Goal: Task Accomplishment & Management: Use online tool/utility

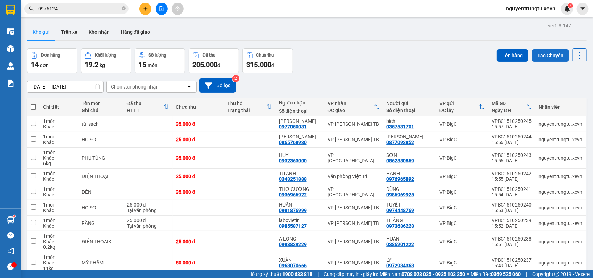
click at [555, 56] on button "Tạo Chuyến" at bounding box center [550, 55] width 37 height 13
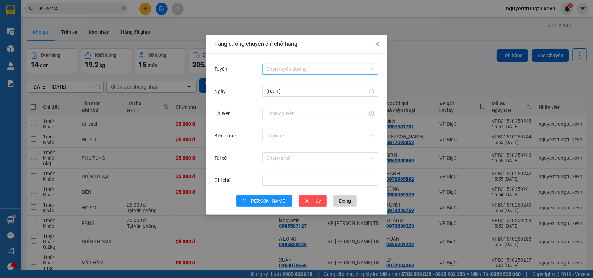
drag, startPoint x: 294, startPoint y: 64, endPoint x: 299, endPoint y: 65, distance: 4.7
click at [297, 65] on input "Tuyến" at bounding box center [318, 69] width 103 height 10
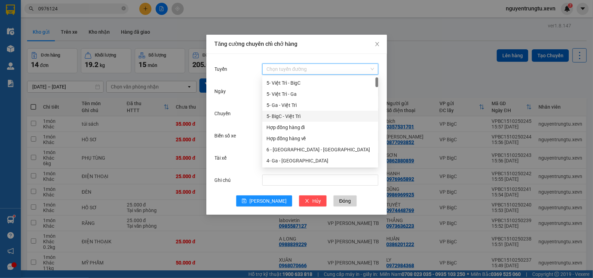
click at [284, 111] on div "5- BigC - Việt Trì" at bounding box center [320, 116] width 116 height 11
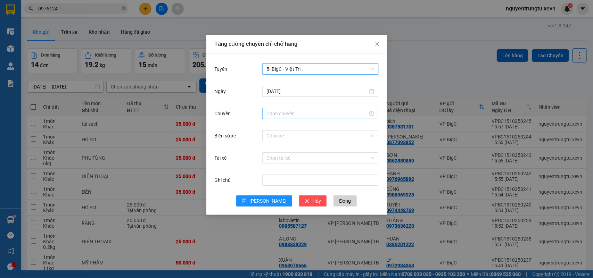
click at [307, 118] on div at bounding box center [320, 113] width 116 height 11
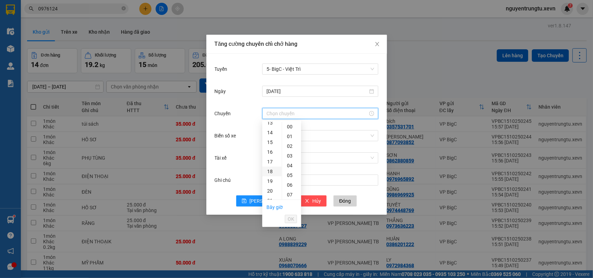
click at [272, 173] on div "18" at bounding box center [271, 172] width 19 height 10
click at [291, 177] on div "05" at bounding box center [291, 176] width 19 height 10
type input "18:05"
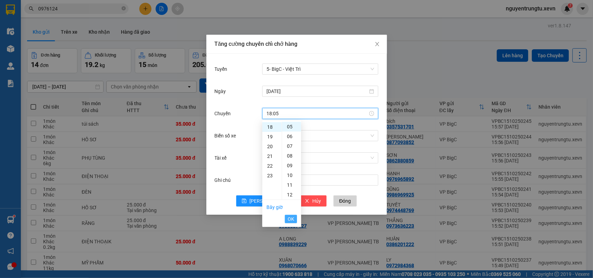
click at [292, 220] on span "OK" at bounding box center [291, 220] width 7 height 8
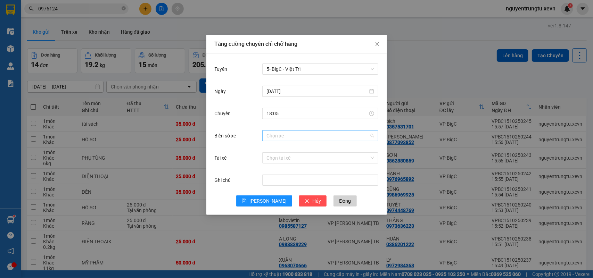
click at [313, 131] on input "Biển số xe" at bounding box center [318, 136] width 103 height 10
click at [305, 70] on span "5- BigC - Việt Trì" at bounding box center [321, 69] width 108 height 10
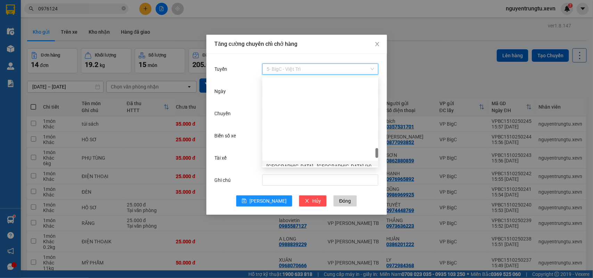
scroll to position [782, 0]
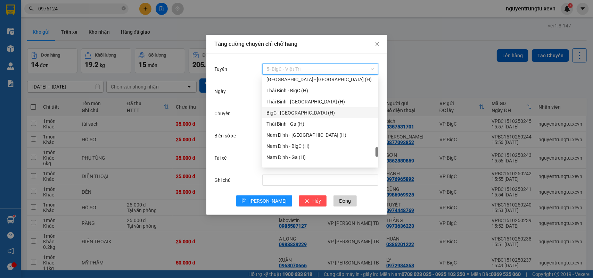
click at [302, 112] on div "BigC - [GEOGRAPHIC_DATA] (H)" at bounding box center [321, 113] width 108 height 8
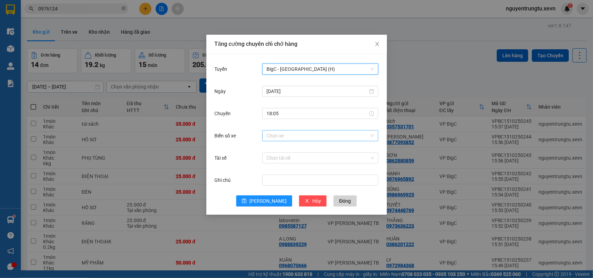
click at [298, 132] on input "Biển số xe" at bounding box center [318, 136] width 103 height 10
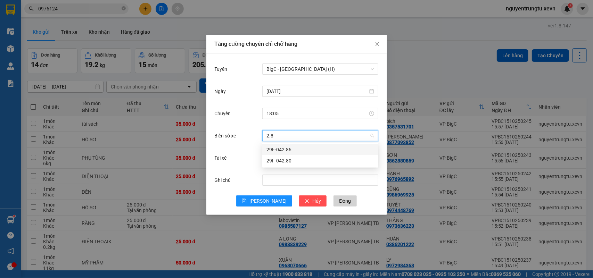
type input "2.86"
click at [301, 149] on div "29F-042.86" at bounding box center [321, 150] width 108 height 8
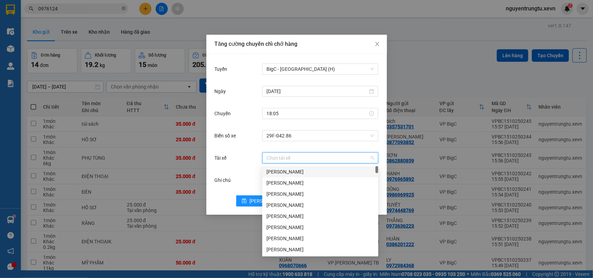
click at [300, 157] on input "Tài xế" at bounding box center [318, 158] width 103 height 10
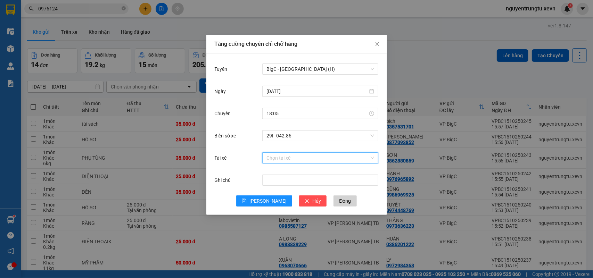
type input "d"
type input "[PERSON_NAME]"
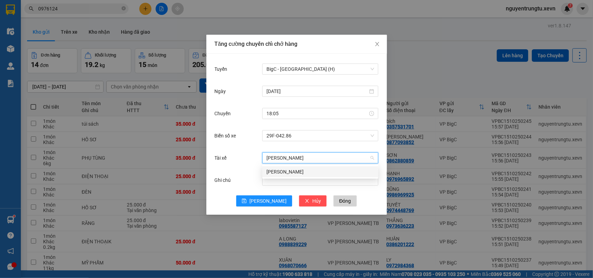
click at [296, 172] on div "[PERSON_NAME]" at bounding box center [321, 172] width 108 height 8
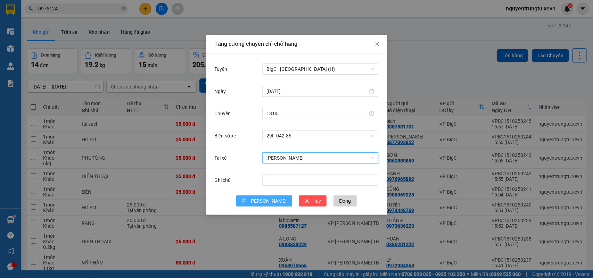
click at [267, 199] on span "[PERSON_NAME]" at bounding box center [268, 201] width 37 height 8
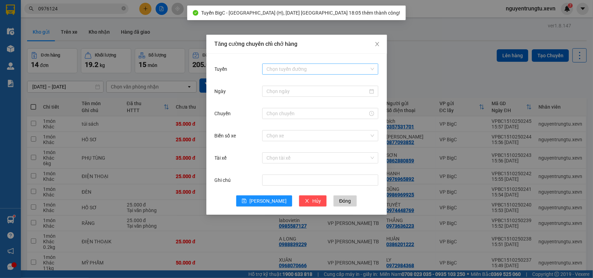
click at [301, 70] on input "Tuyến" at bounding box center [318, 69] width 103 height 10
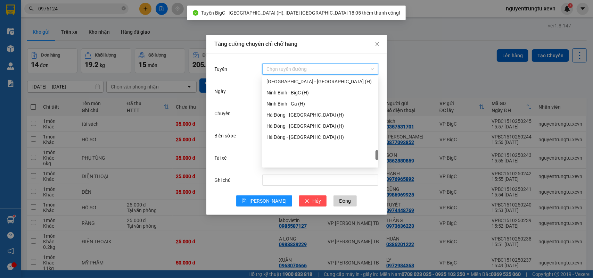
scroll to position [906, 0]
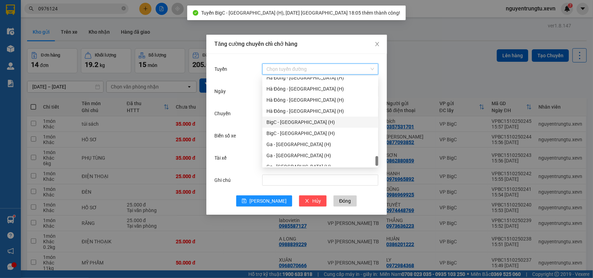
click at [296, 121] on div "BigC - [GEOGRAPHIC_DATA] (H)" at bounding box center [321, 123] width 108 height 8
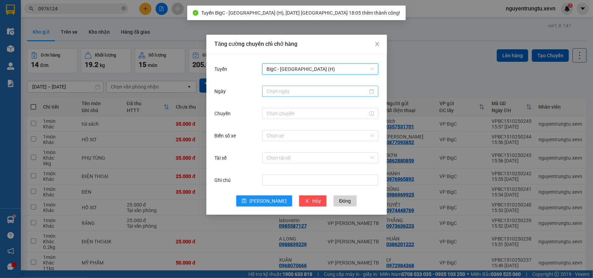
click at [323, 93] on input "Ngày" at bounding box center [318, 92] width 102 height 8
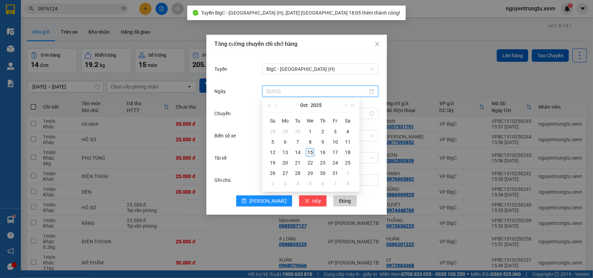
type input "[DATE]"
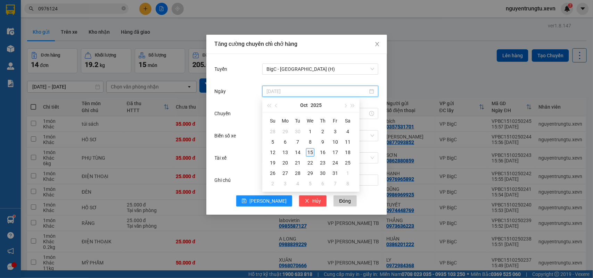
click at [308, 151] on div "15" at bounding box center [310, 152] width 8 height 8
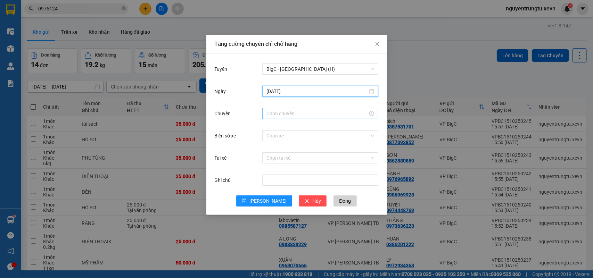
click at [303, 115] on input "Chuyến" at bounding box center [318, 114] width 102 height 8
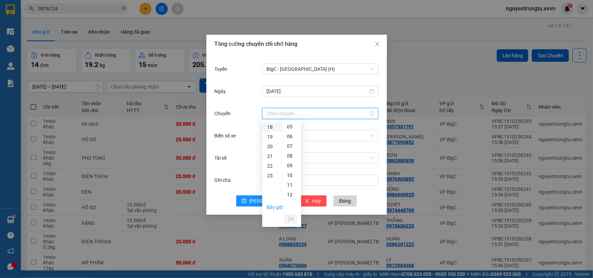
drag, startPoint x: 262, startPoint y: 129, endPoint x: 268, endPoint y: 130, distance: 6.6
click at [262, 129] on div "18" at bounding box center [271, 127] width 19 height 10
click at [286, 177] on div "05" at bounding box center [291, 176] width 19 height 10
type input "18:05"
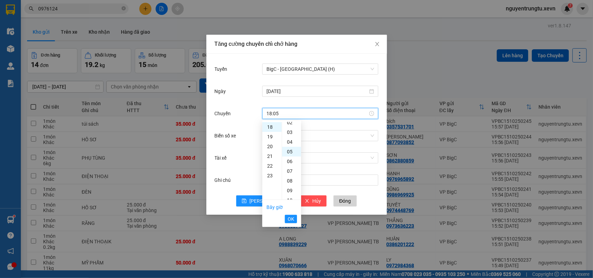
scroll to position [49, 0]
drag, startPoint x: 292, startPoint y: 216, endPoint x: 331, endPoint y: 162, distance: 66.4
click at [292, 217] on span "OK" at bounding box center [291, 220] width 7 height 8
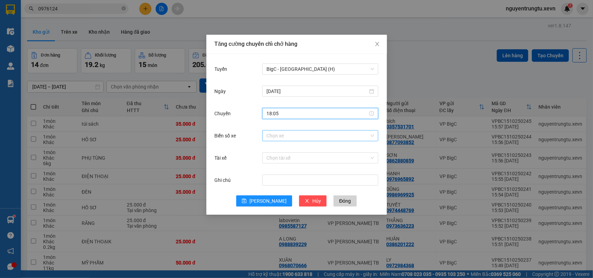
click at [326, 135] on input "Biển số xe" at bounding box center [318, 136] width 103 height 10
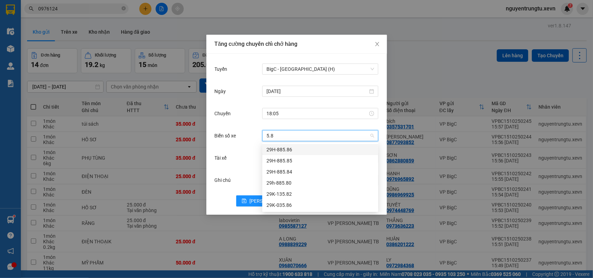
type input "5.86"
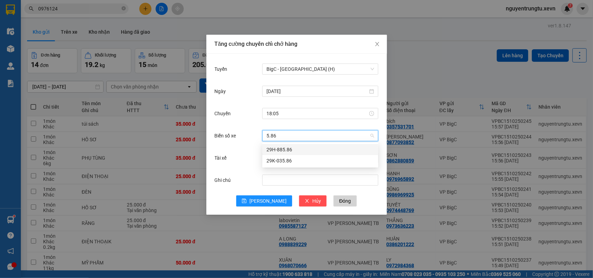
click at [286, 151] on div "29H-885.86" at bounding box center [321, 150] width 108 height 8
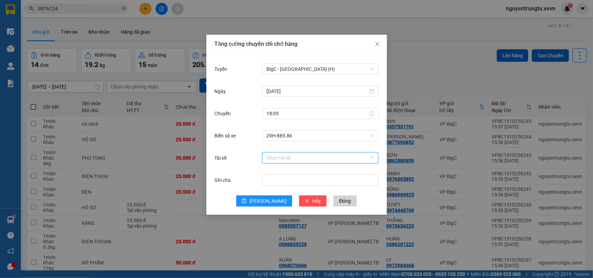
click at [289, 161] on input "Tài xế" at bounding box center [318, 158] width 103 height 10
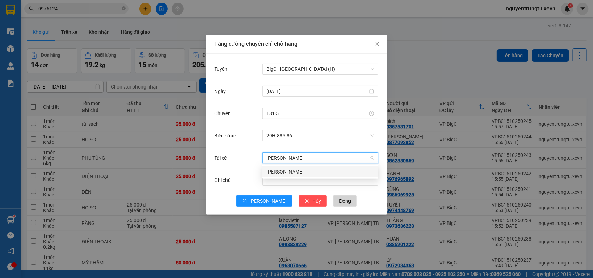
type input "[PERSON_NAME]"
click at [296, 175] on div "[PERSON_NAME]" at bounding box center [321, 172] width 108 height 8
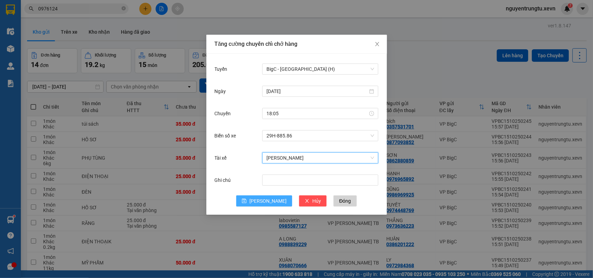
click at [247, 202] on icon "save" at bounding box center [244, 201] width 5 height 5
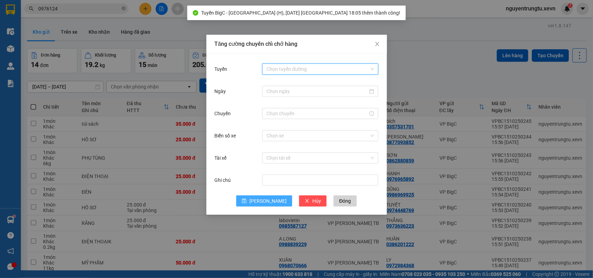
click at [322, 67] on input "Tuyến" at bounding box center [318, 69] width 103 height 10
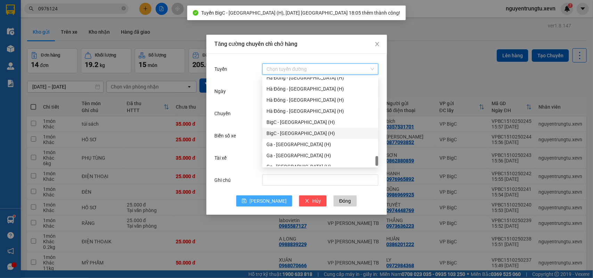
click at [305, 130] on div "BigC - [GEOGRAPHIC_DATA] (H)" at bounding box center [321, 134] width 108 height 8
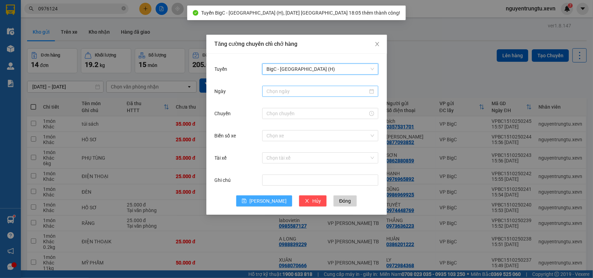
click at [312, 92] on input "Ngày" at bounding box center [318, 92] width 102 height 8
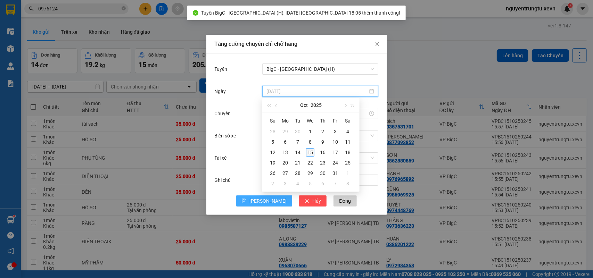
type input "[DATE]"
click at [312, 153] on div "15" at bounding box center [310, 152] width 8 height 8
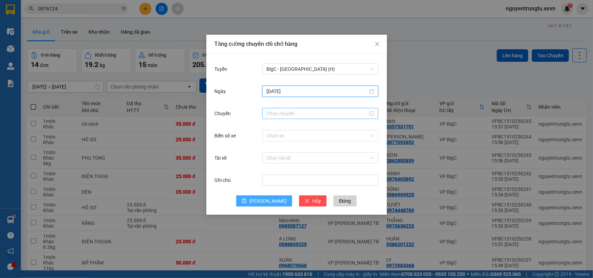
click at [308, 115] on input "Chuyến" at bounding box center [318, 114] width 102 height 8
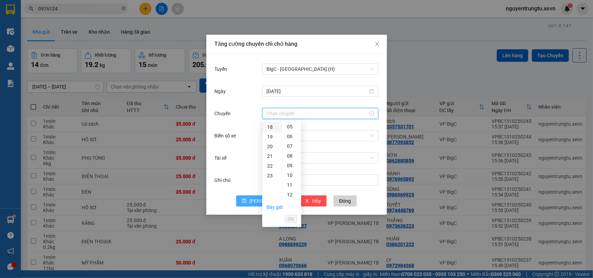
click at [274, 128] on div "18" at bounding box center [271, 127] width 19 height 10
click at [294, 175] on div "05" at bounding box center [291, 176] width 19 height 10
type input "18:05"
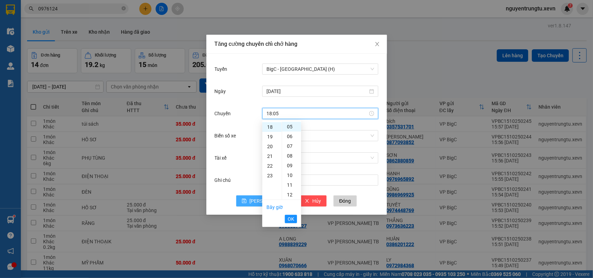
click at [291, 219] on span "OK" at bounding box center [291, 220] width 7 height 8
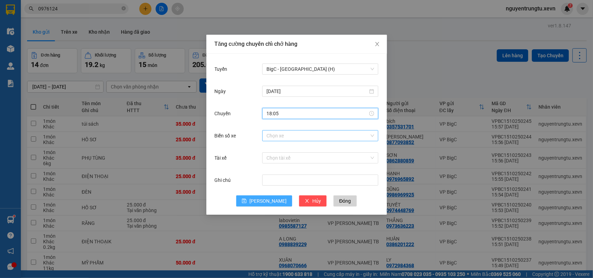
click at [293, 137] on input "Biển số xe" at bounding box center [318, 136] width 103 height 10
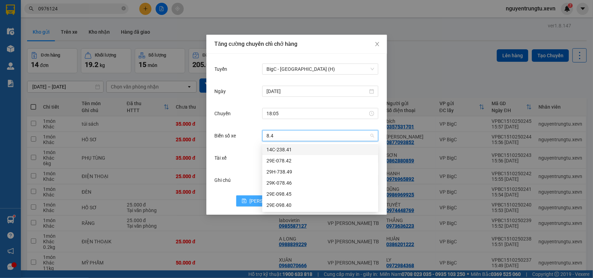
type input "8.46"
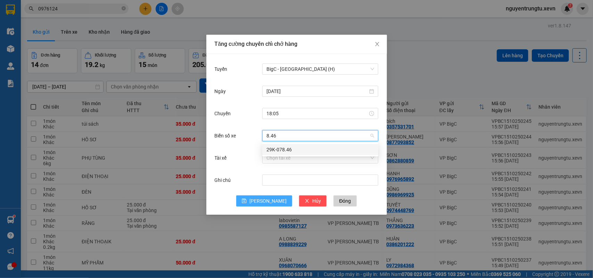
click at [298, 152] on div "29K-078.46" at bounding box center [321, 150] width 108 height 8
click at [297, 156] on input "Tài xế" at bounding box center [318, 158] width 103 height 10
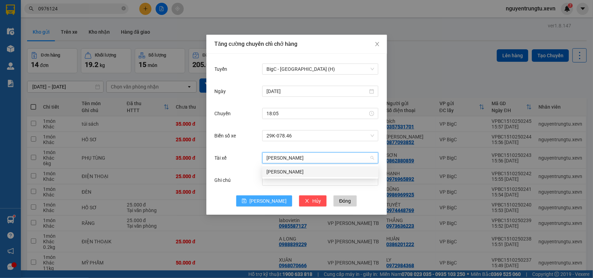
type input "[PERSON_NAME]"
click at [297, 172] on div "[PERSON_NAME]" at bounding box center [321, 172] width 108 height 8
click at [272, 201] on span "[PERSON_NAME]" at bounding box center [268, 201] width 37 height 8
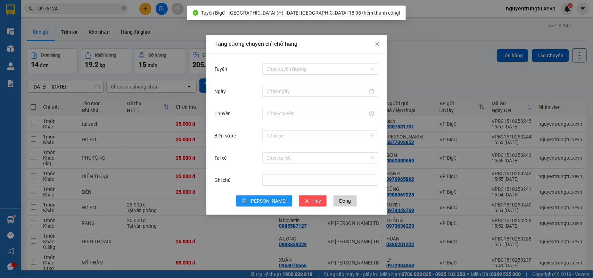
click at [438, 72] on div "Tăng cường chuyến chỉ chở hàng Tuyến Chọn tuyến đường Ngày Chuyến Biển số xe Ch…" at bounding box center [296, 139] width 593 height 278
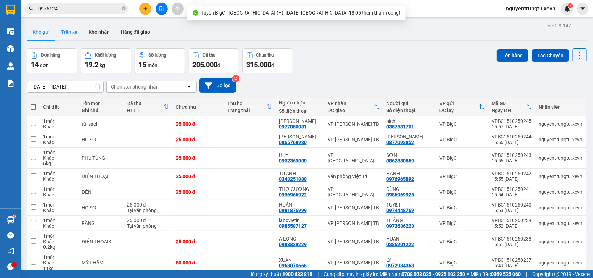
click at [70, 29] on button "Trên xe" at bounding box center [69, 32] width 28 height 17
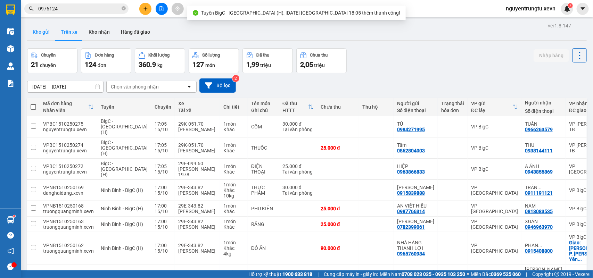
click at [42, 34] on button "Kho gửi" at bounding box center [41, 32] width 28 height 17
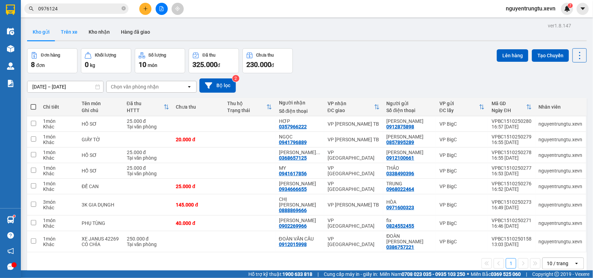
click at [66, 32] on button "Trên xe" at bounding box center [69, 32] width 28 height 17
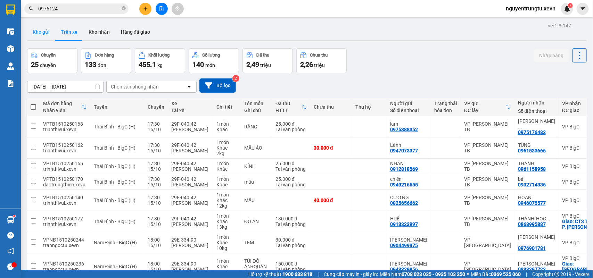
drag, startPoint x: 45, startPoint y: 31, endPoint x: 60, endPoint y: 31, distance: 15.0
click at [45, 31] on button "Kho gửi" at bounding box center [41, 32] width 28 height 17
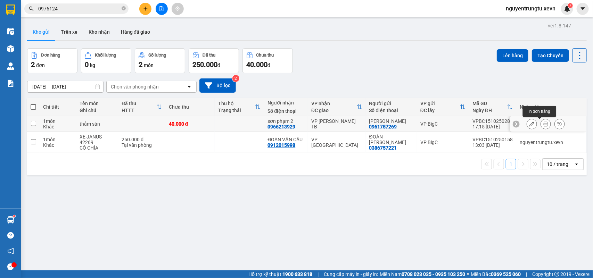
click at [544, 123] on icon at bounding box center [546, 124] width 5 height 5
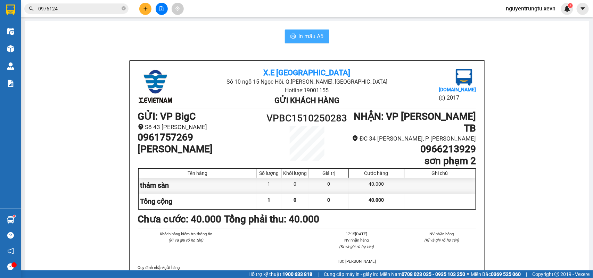
click at [324, 39] on button "In mẫu A5" at bounding box center [307, 37] width 45 height 14
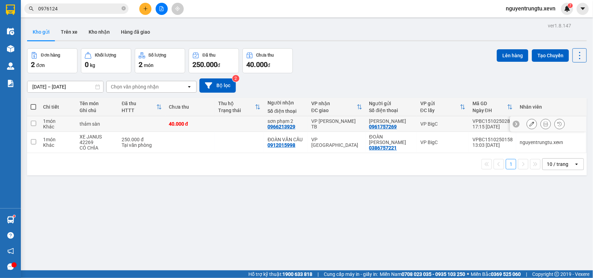
click at [124, 121] on td at bounding box center [141, 124] width 47 height 16
checkbox input "true"
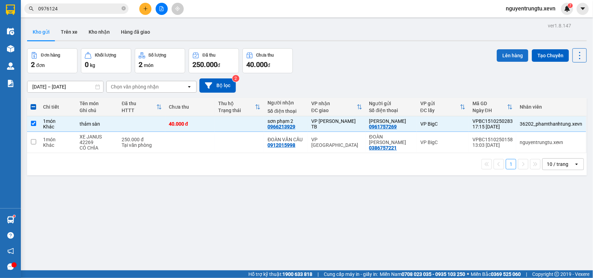
click at [508, 51] on button "Lên hàng" at bounding box center [513, 55] width 32 height 13
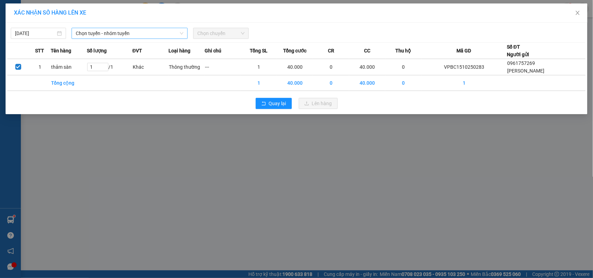
click at [110, 29] on span "Chọn tuyến - nhóm tuyến" at bounding box center [130, 33] width 108 height 10
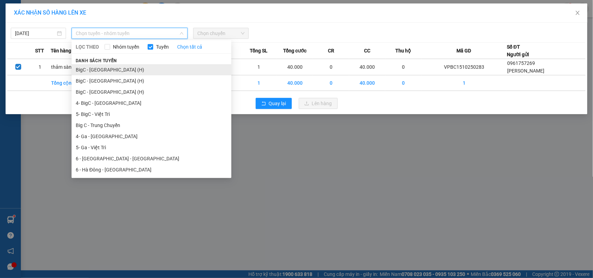
click at [94, 70] on li "BigC - [GEOGRAPHIC_DATA] (H)" at bounding box center [152, 69] width 160 height 11
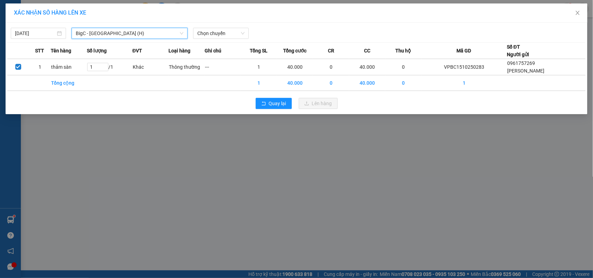
drag, startPoint x: 246, startPoint y: 26, endPoint x: 234, endPoint y: 35, distance: 14.7
click at [246, 26] on div "[DATE] BigC - [GEOGRAPHIC_DATA] (H) BigC - [GEOGRAPHIC_DATA] (H) LỌC THEO Nhóm …" at bounding box center [296, 31] width 579 height 15
click at [234, 35] on span "Chọn chuyến" at bounding box center [220, 33] width 47 height 10
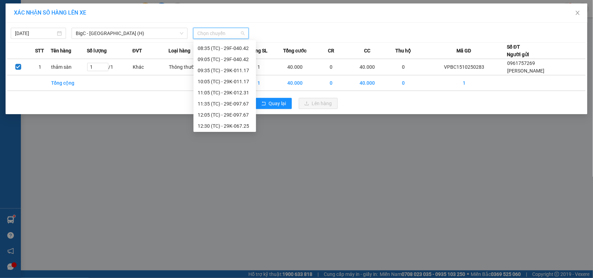
scroll to position [155, 0]
click at [230, 125] on div "18:05 (TC) - 29F-042.86" at bounding box center [225, 126] width 54 height 8
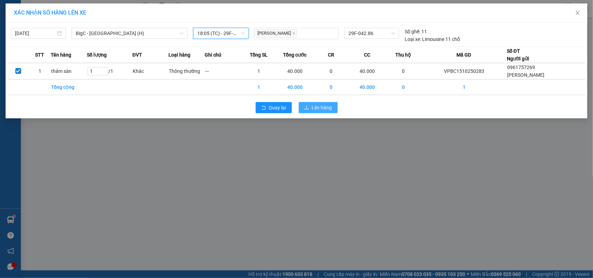
click at [314, 108] on span "Lên hàng" at bounding box center [322, 108] width 20 height 8
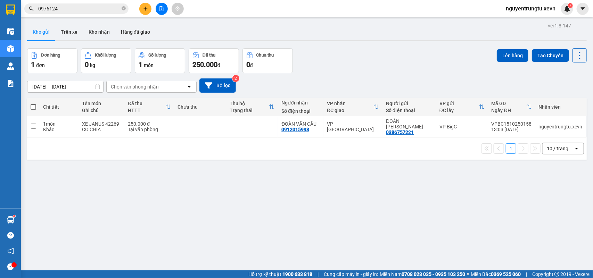
drag, startPoint x: 151, startPoint y: 194, endPoint x: 134, endPoint y: 129, distance: 67.5
click at [151, 194] on div "ver 1.8.147 Kho gửi Trên xe Kho nhận Hàng đã giao Đơn hàng 1 đơn Khối lượng 0 k…" at bounding box center [307, 160] width 566 height 278
click at [86, 7] on input "0976124" at bounding box center [79, 9] width 82 height 8
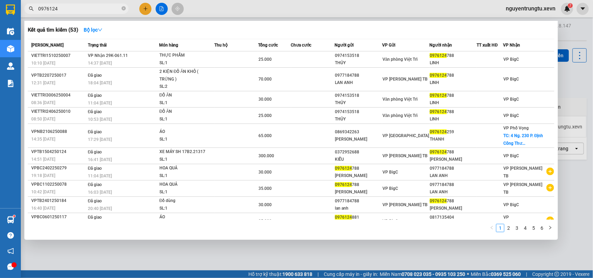
click at [86, 7] on input "0976124" at bounding box center [79, 9] width 82 height 8
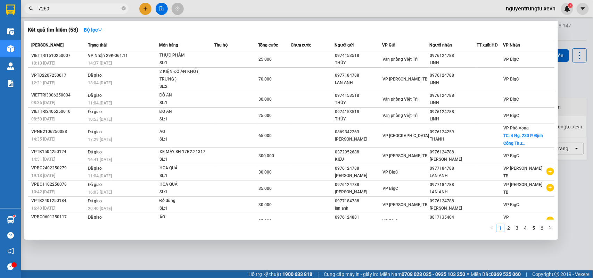
type input "7269"
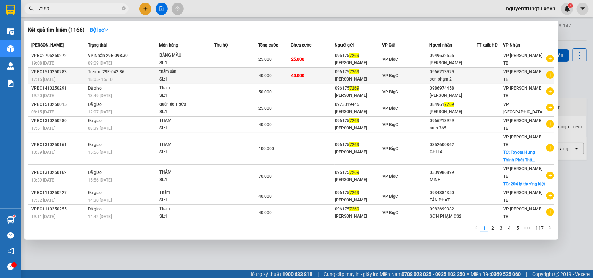
click at [461, 75] on div "0966213929" at bounding box center [453, 71] width 47 height 7
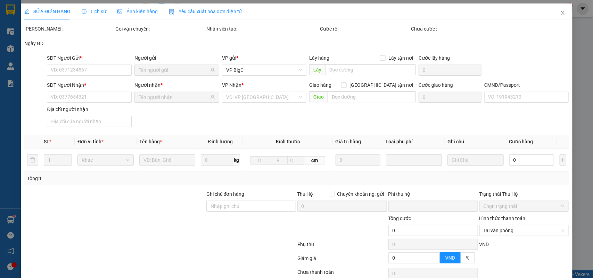
type input "0961757269"
type input "0966213929"
type input "0"
type input "40.000"
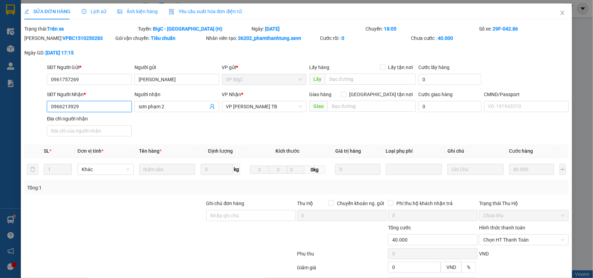
click at [103, 110] on input "0966213929" at bounding box center [89, 106] width 85 height 11
click at [560, 13] on icon "close" at bounding box center [563, 13] width 6 height 6
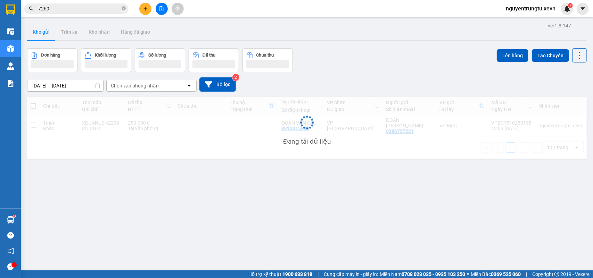
click at [65, 9] on input "7269" at bounding box center [79, 9] width 82 height 8
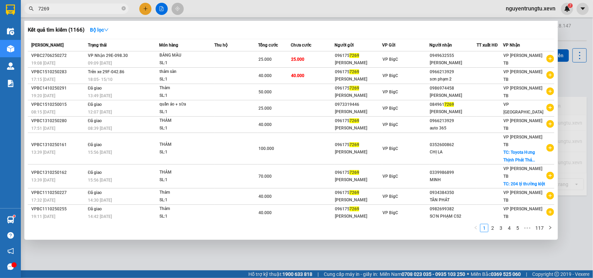
click at [65, 9] on input "7269" at bounding box center [79, 9] width 82 height 8
paste input "096621392"
type input "0966213929"
